Goal: Entertainment & Leisure: Consume media (video, audio)

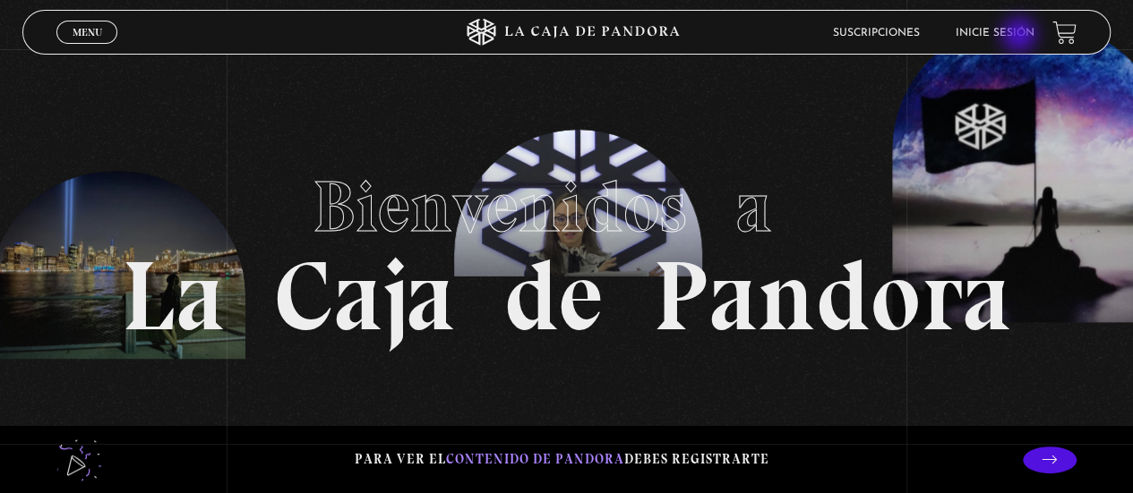
click at [1021, 37] on link "Inicie sesión" at bounding box center [995, 33] width 79 height 11
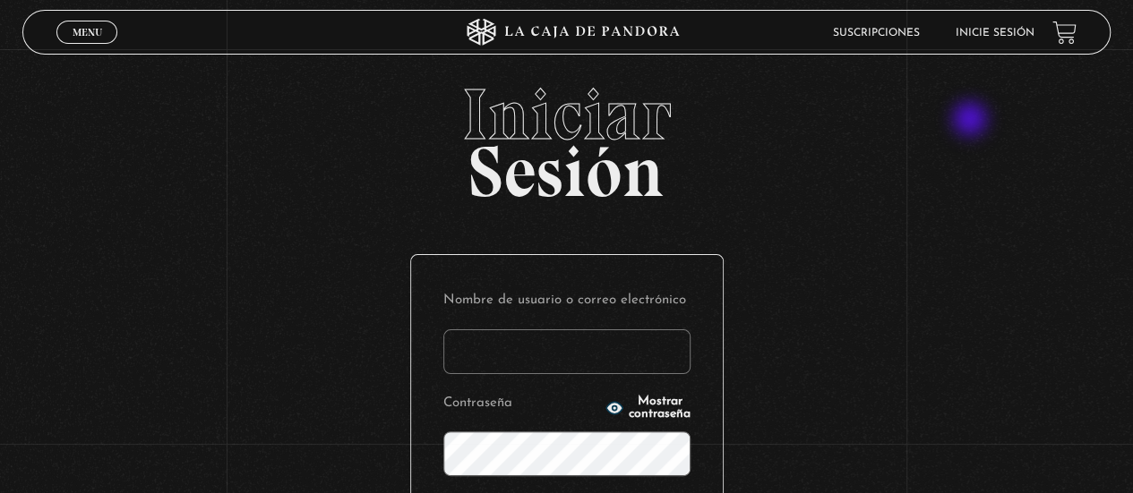
scroll to position [278, 0]
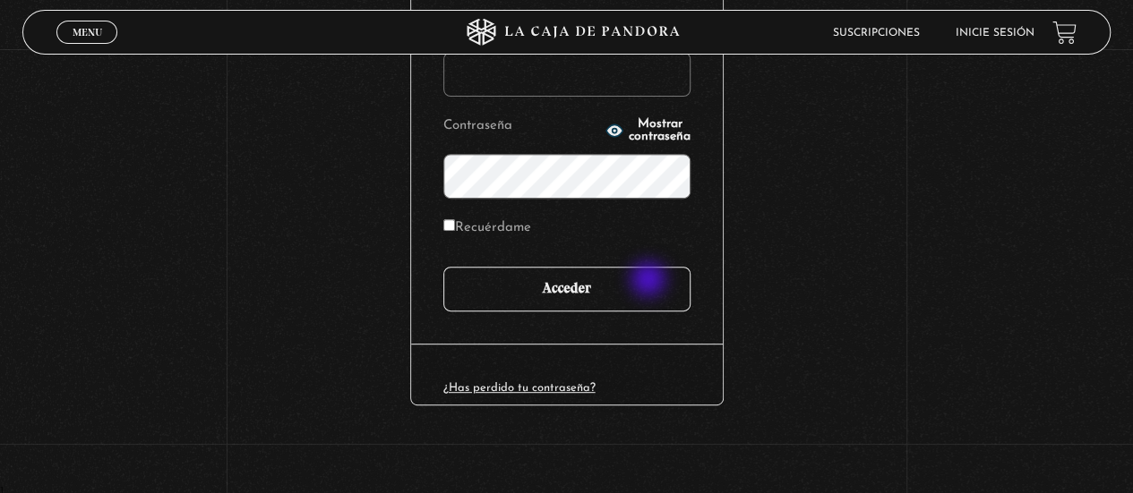
type input "noeliatenorio11@gmail.com"
click at [653, 279] on input "Acceder" at bounding box center [566, 289] width 247 height 45
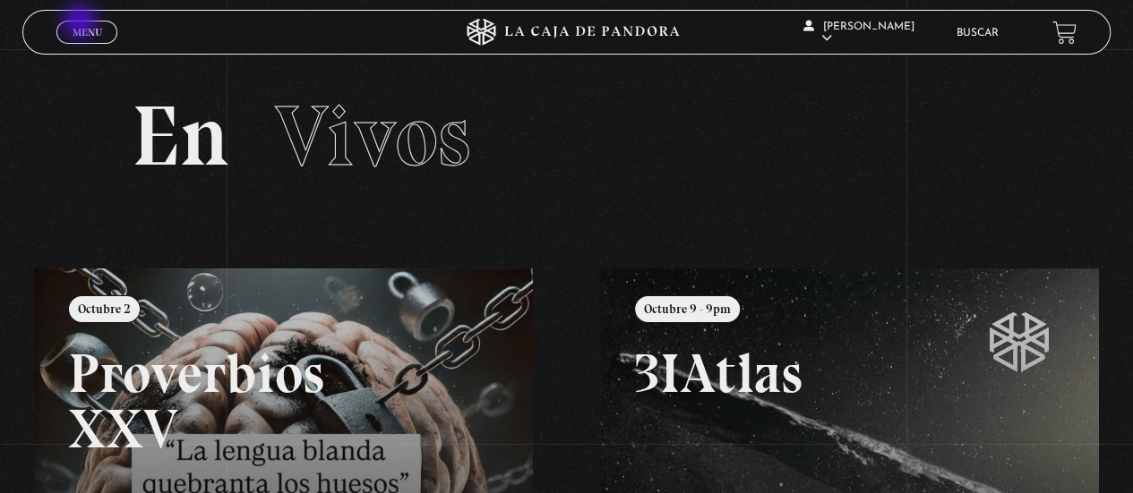
click at [82, 23] on link "Menu Cerrar" at bounding box center [86, 32] width 61 height 23
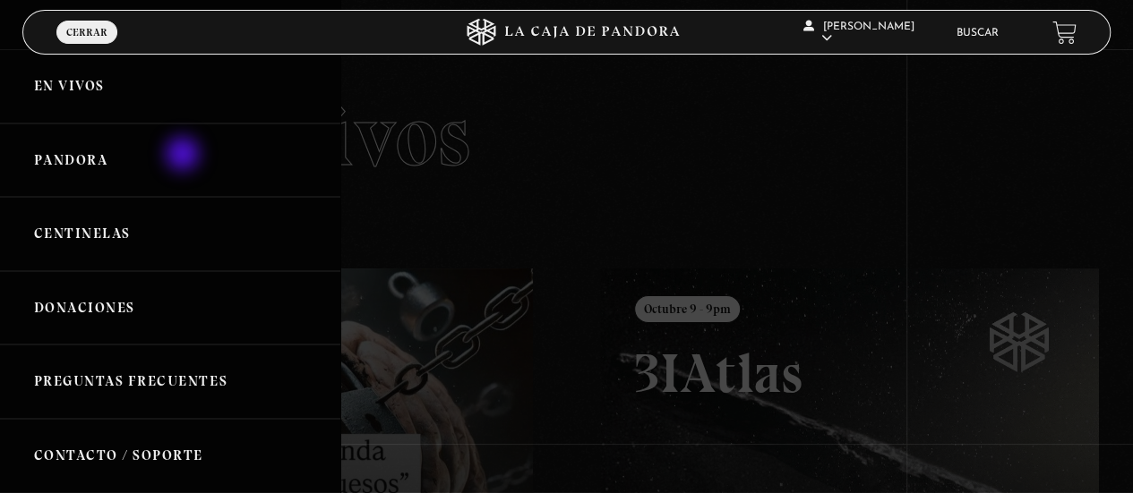
click at [184, 155] on link "Pandora" at bounding box center [170, 161] width 340 height 74
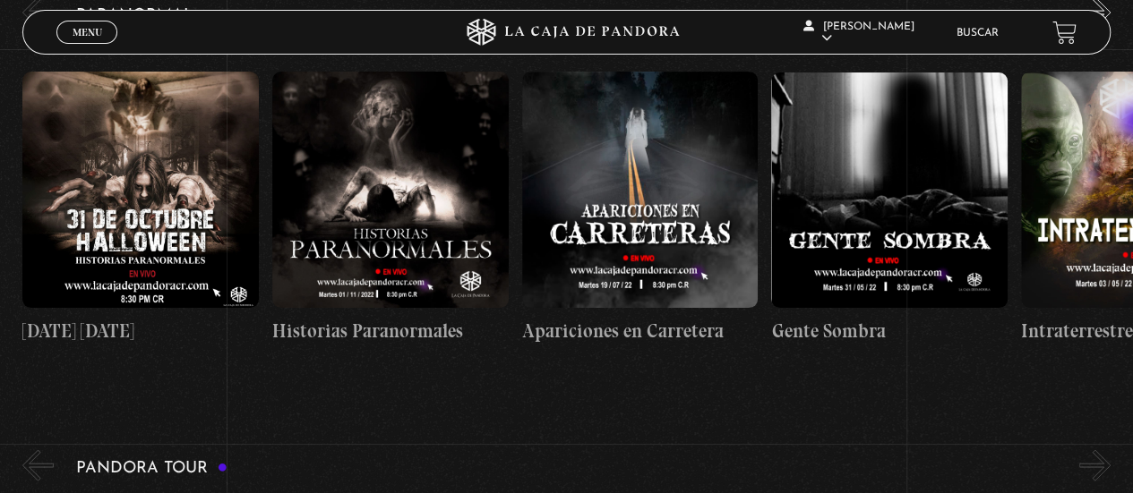
scroll to position [1597, 0]
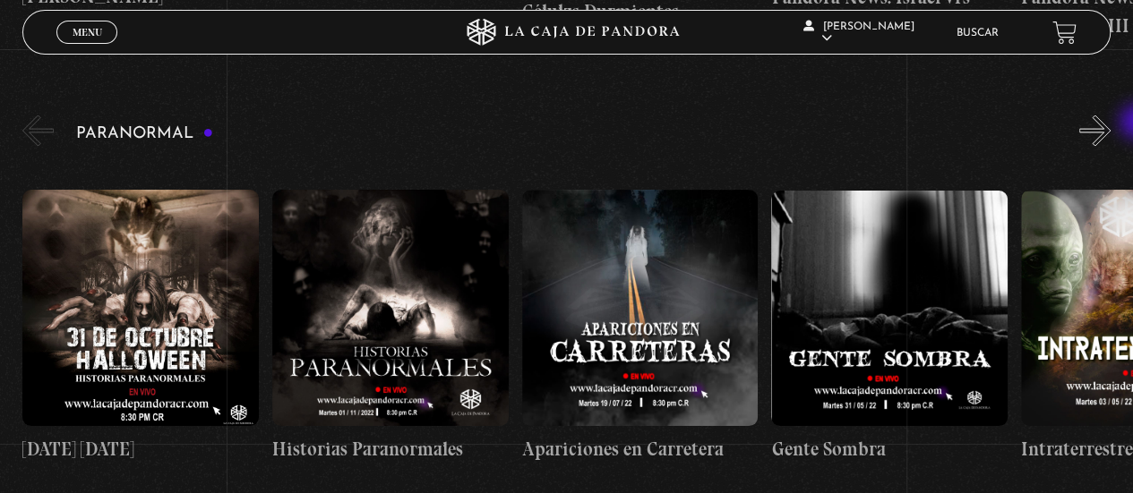
drag, startPoint x: 1134, startPoint y: 135, endPoint x: 1139, endPoint y: 124, distance: 12.8
click at [1099, 120] on button "»" at bounding box center [1094, 130] width 31 height 31
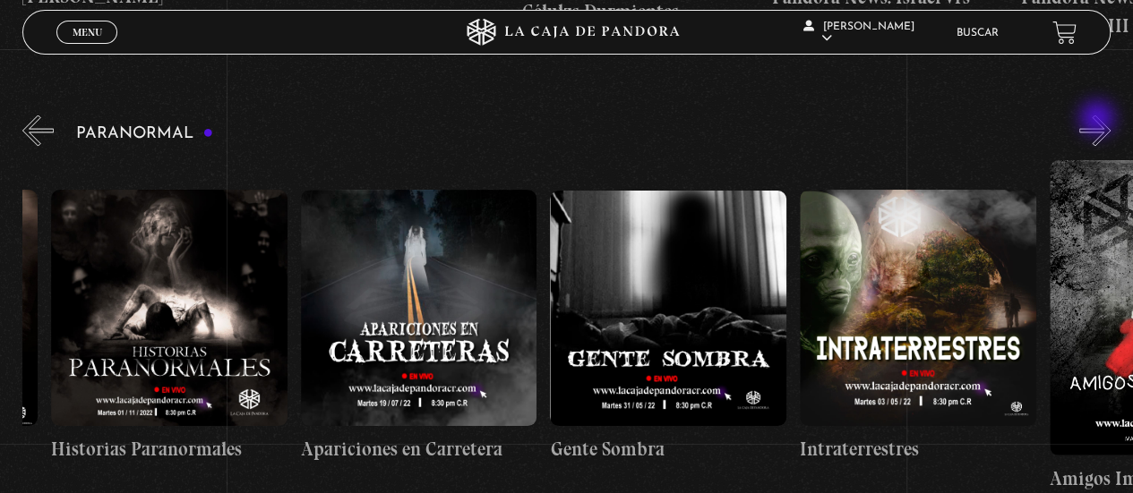
click at [1099, 120] on button "»" at bounding box center [1094, 130] width 31 height 31
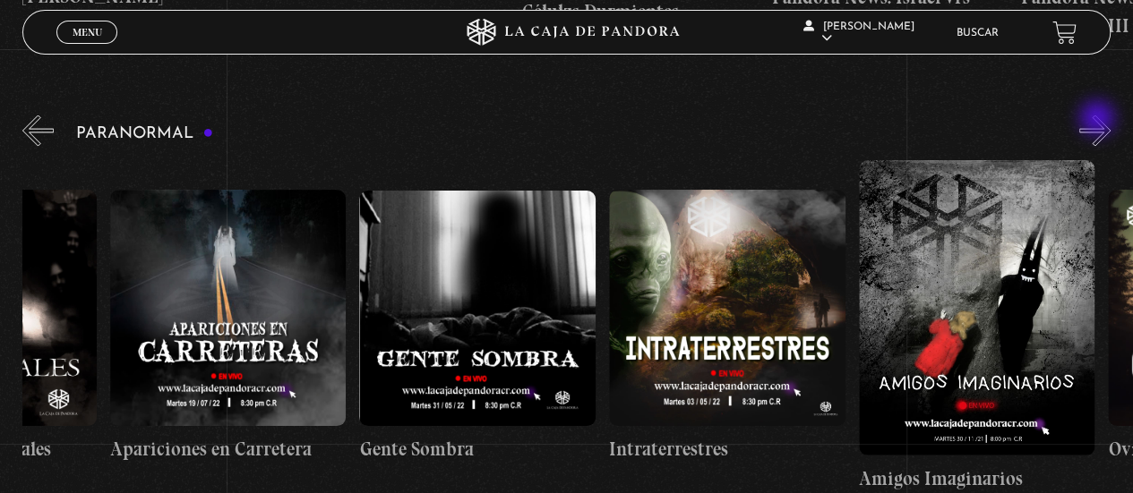
click at [1099, 120] on button "»" at bounding box center [1094, 130] width 31 height 31
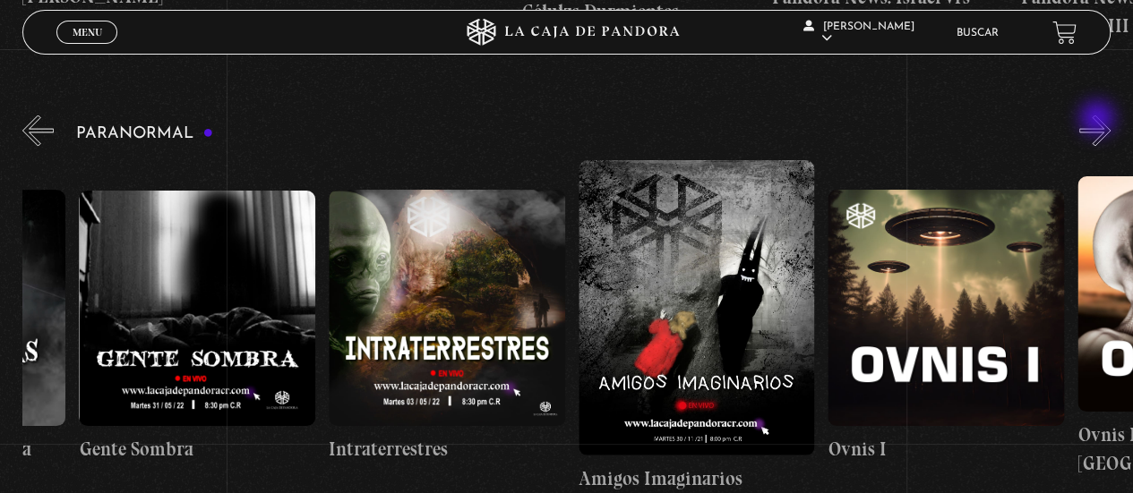
click at [1099, 120] on button "»" at bounding box center [1094, 130] width 31 height 31
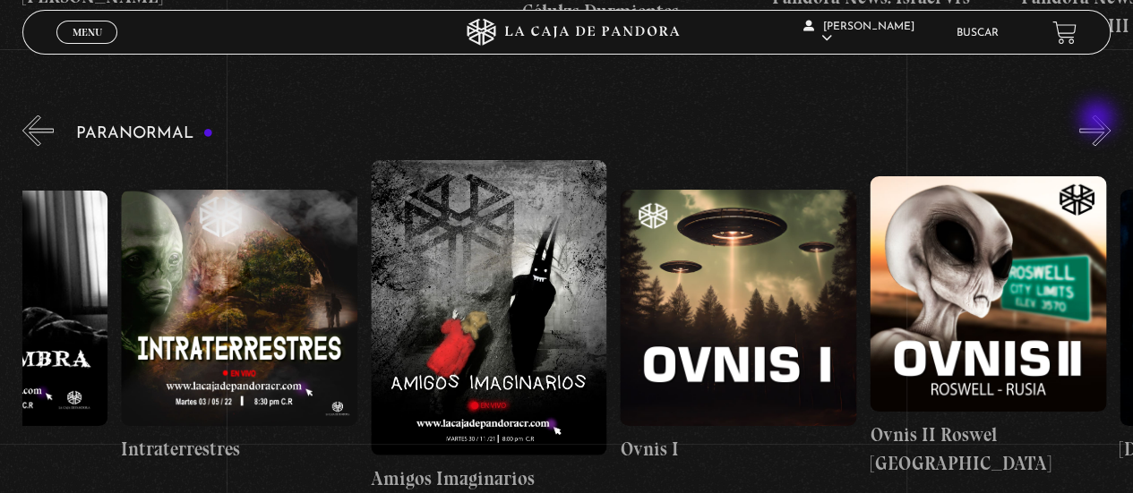
click at [1099, 120] on button "»" at bounding box center [1094, 130] width 31 height 31
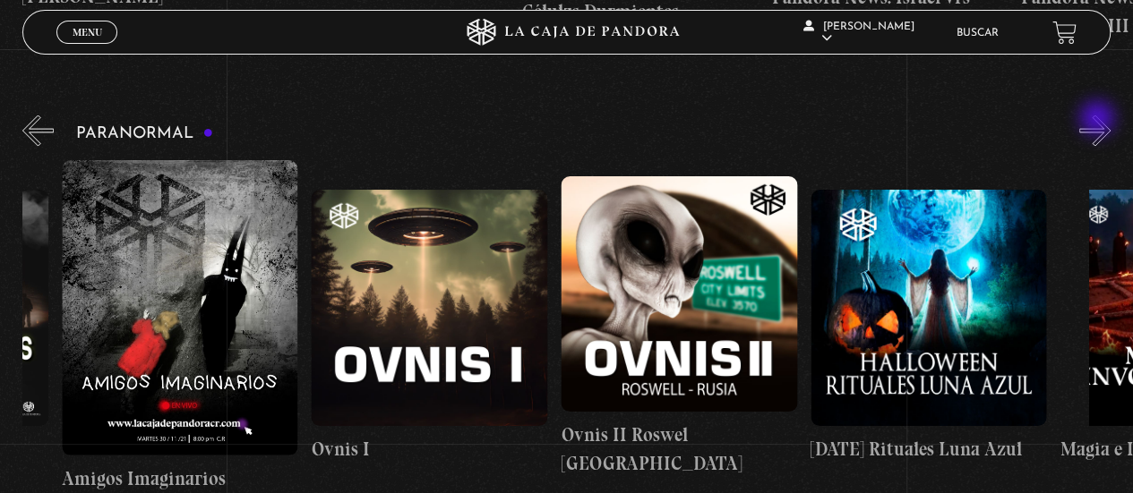
click at [1099, 120] on button "»" at bounding box center [1094, 130] width 31 height 31
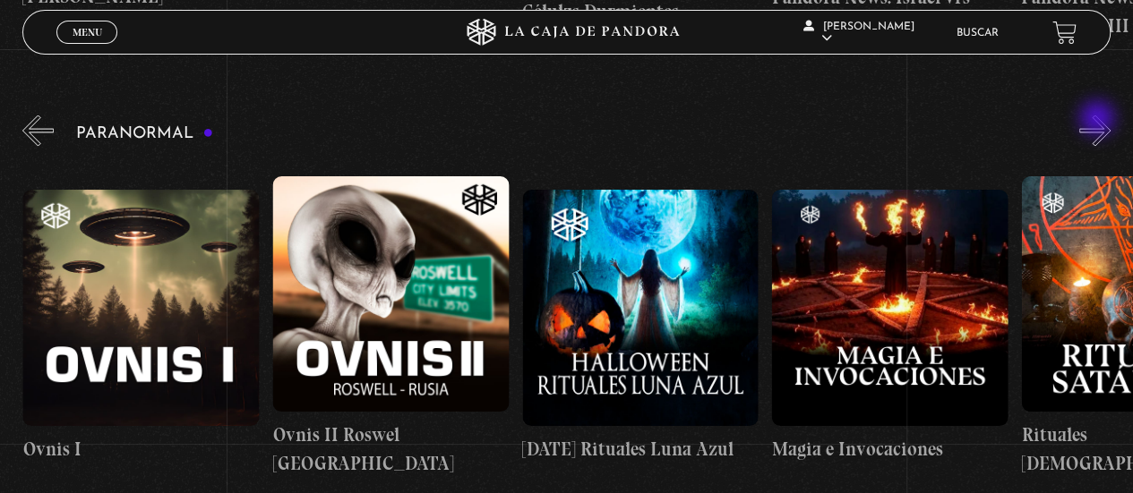
click at [1099, 120] on button "»" at bounding box center [1094, 130] width 31 height 31
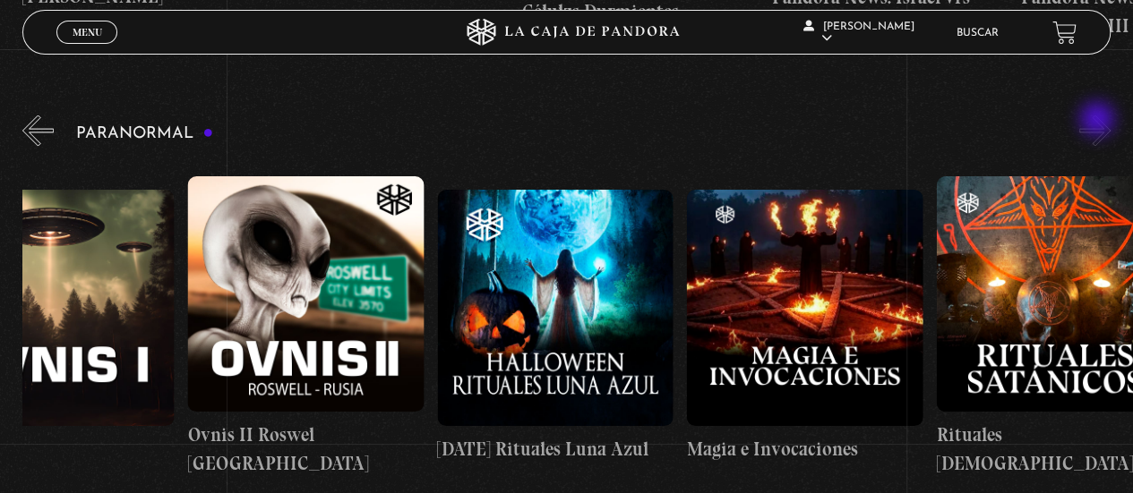
scroll to position [0, 1621]
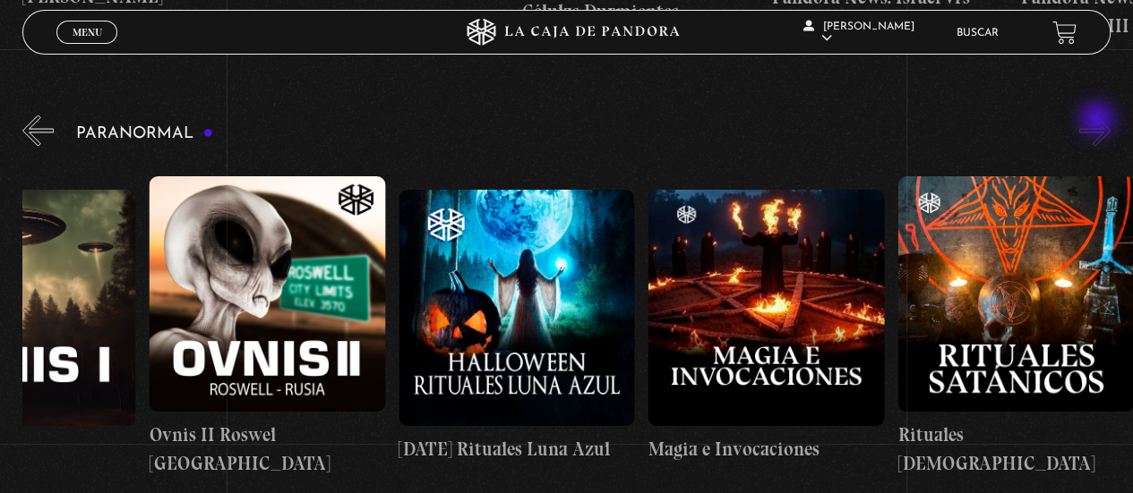
click at [1103, 121] on button "»" at bounding box center [1094, 130] width 31 height 31
click at [1107, 129] on button "»" at bounding box center [1094, 130] width 31 height 31
click at [1109, 135] on button "»" at bounding box center [1094, 130] width 31 height 31
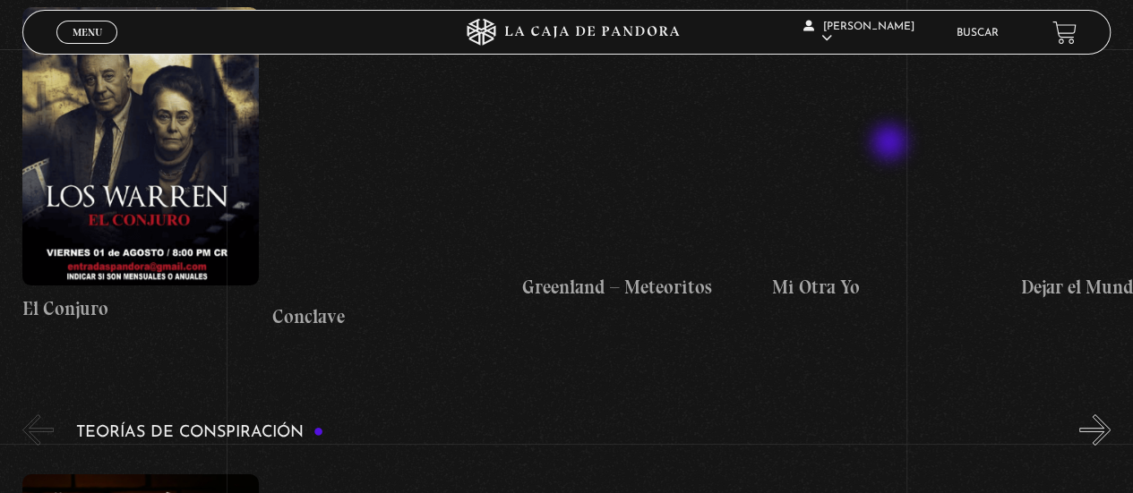
scroll to position [3388, 0]
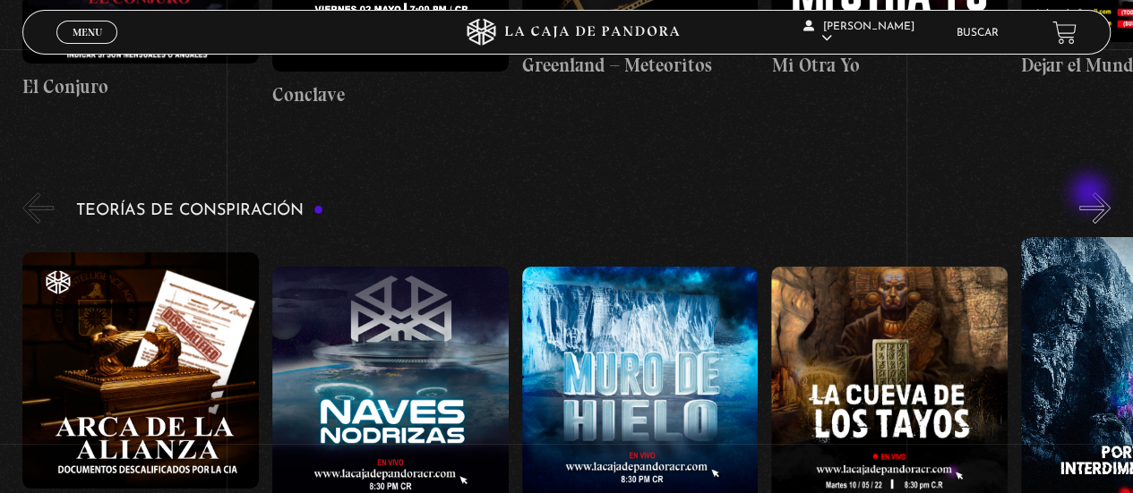
click at [1096, 194] on button "»" at bounding box center [1094, 208] width 31 height 31
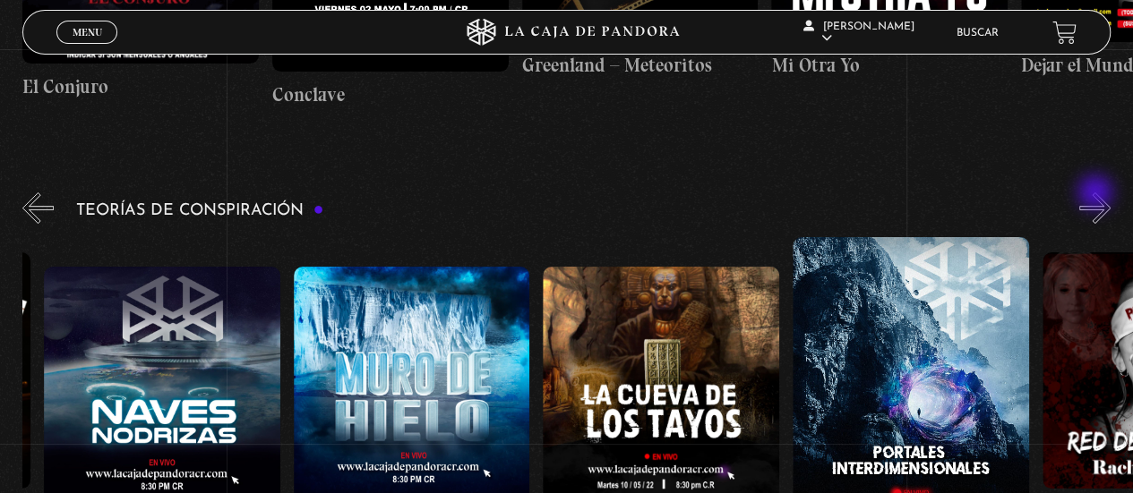
click at [1097, 194] on button "»" at bounding box center [1094, 208] width 31 height 31
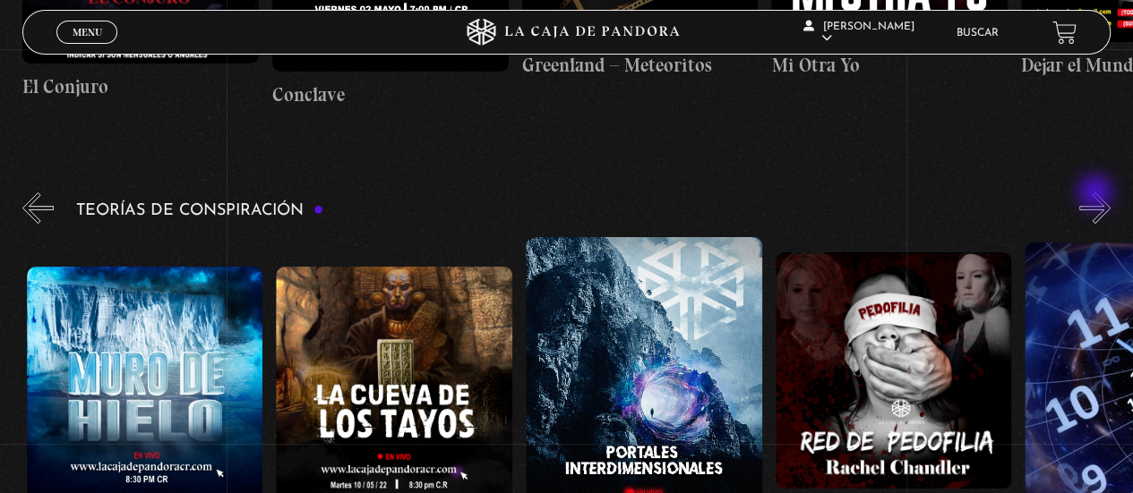
click at [1097, 194] on button "»" at bounding box center [1094, 208] width 31 height 31
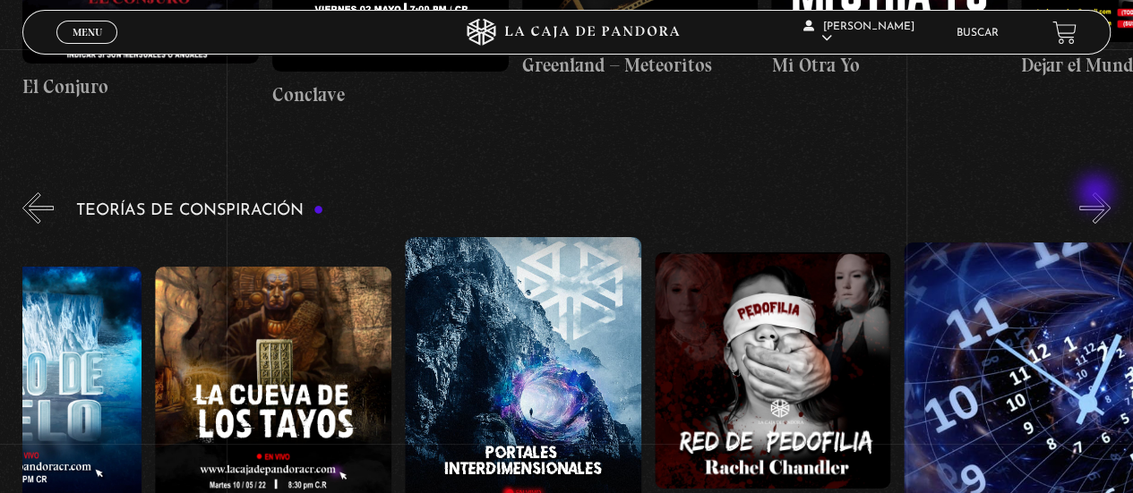
scroll to position [0, 623]
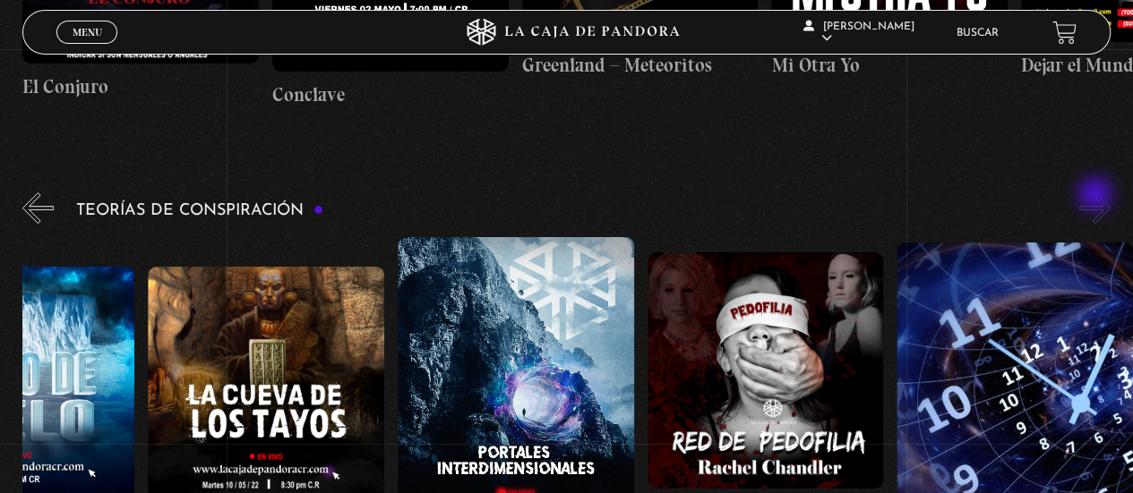
click at [1097, 196] on button "»" at bounding box center [1094, 208] width 31 height 31
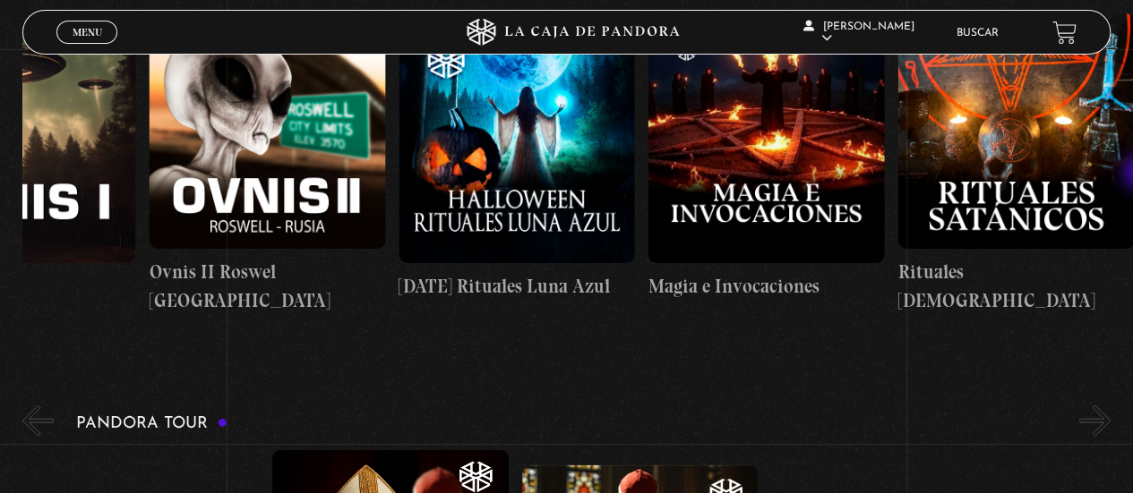
scroll to position [1626, 0]
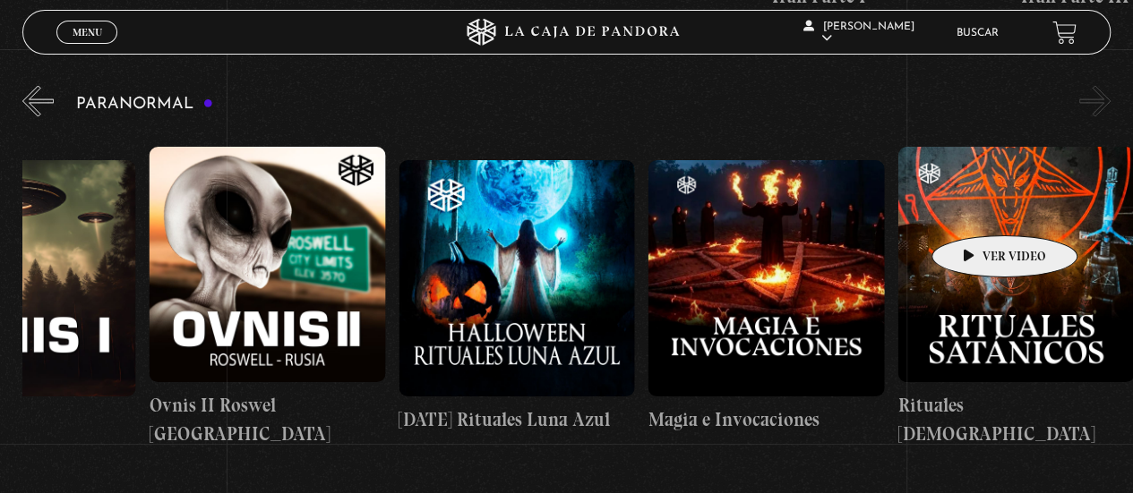
click at [976, 209] on figure at bounding box center [1015, 264] width 236 height 236
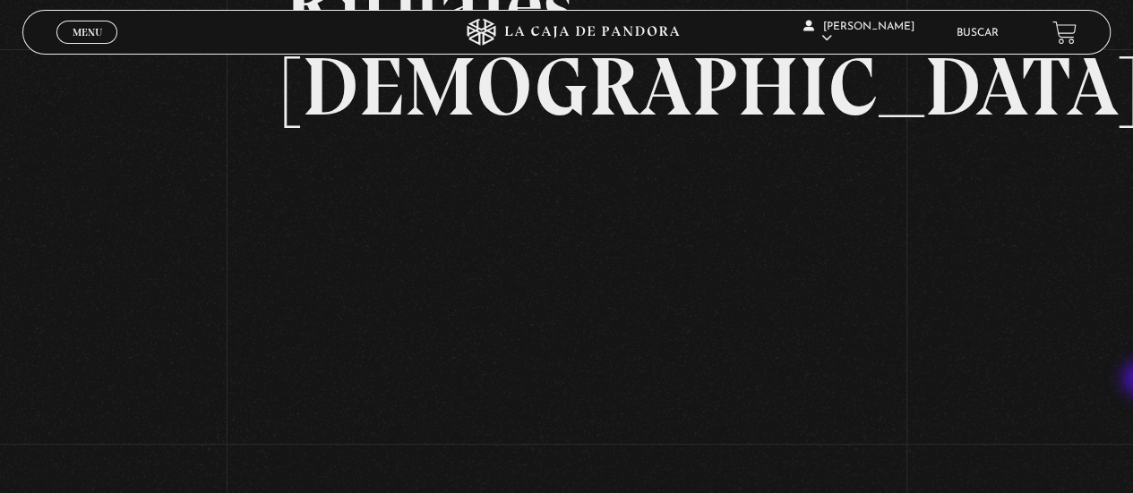
scroll to position [168, 0]
